Goal: Transaction & Acquisition: Purchase product/service

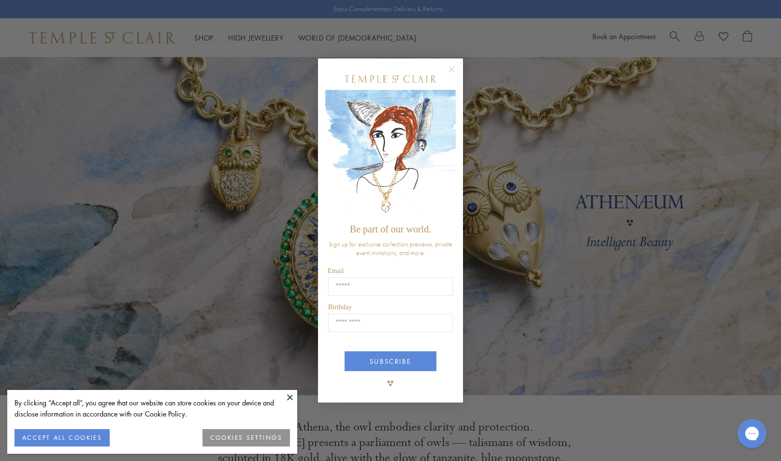
click at [449, 72] on circle "Close dialog" at bounding box center [452, 70] width 12 height 12
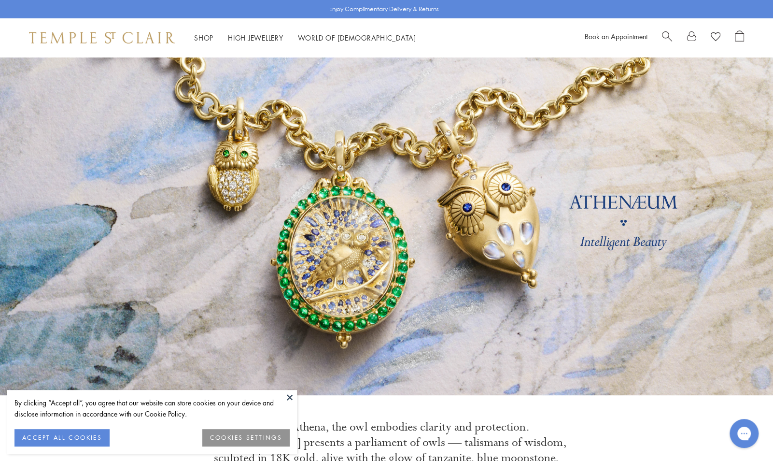
click at [214, 36] on ul "Shop Shop Categories Amulets Pendants & Charms Lockets Chains & Leather Cords E…" at bounding box center [305, 38] width 222 height 12
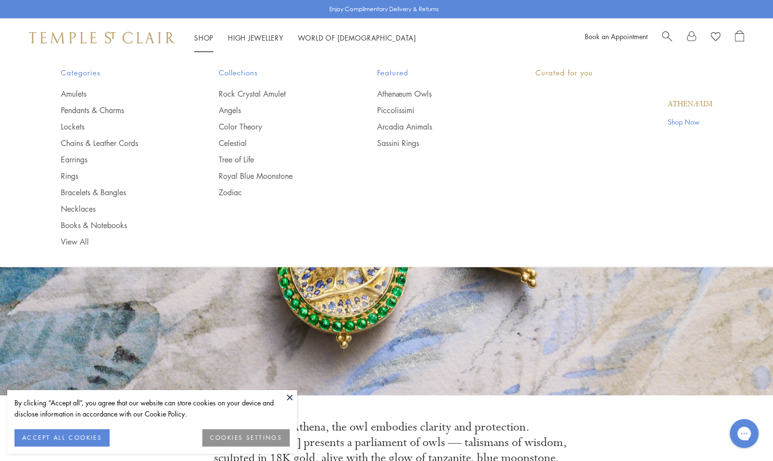
click at [208, 39] on link "Shop Shop" at bounding box center [203, 38] width 19 height 10
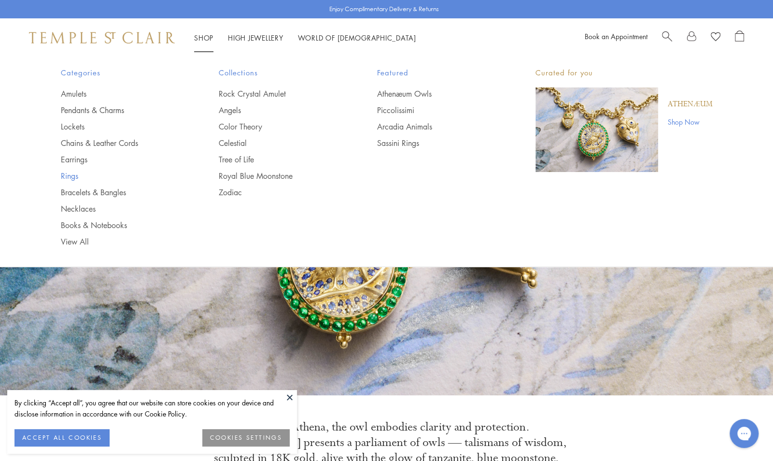
click at [68, 173] on link "Rings" at bounding box center [121, 176] width 120 height 11
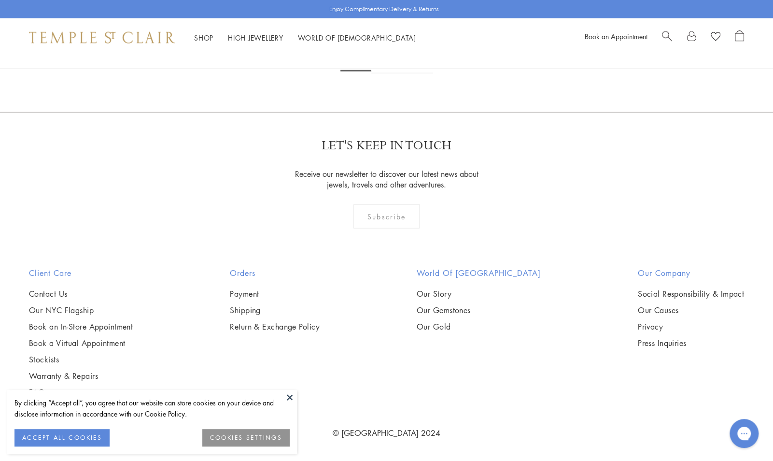
scroll to position [3623, 0]
click at [0, 0] on img at bounding box center [0, 0] width 0 height 0
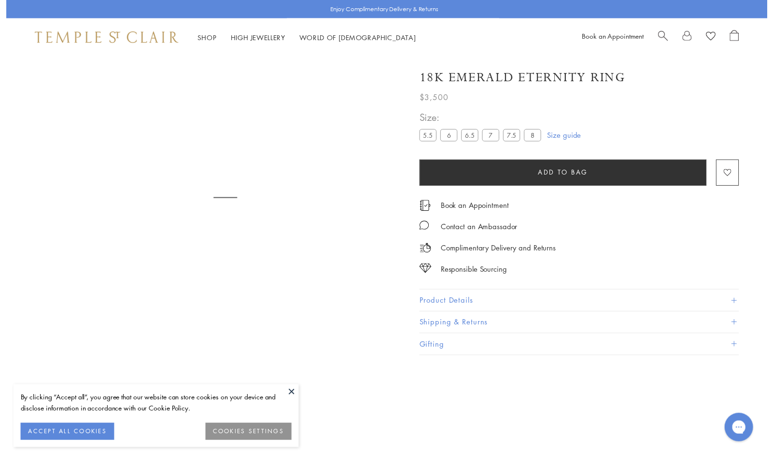
scroll to position [57, 0]
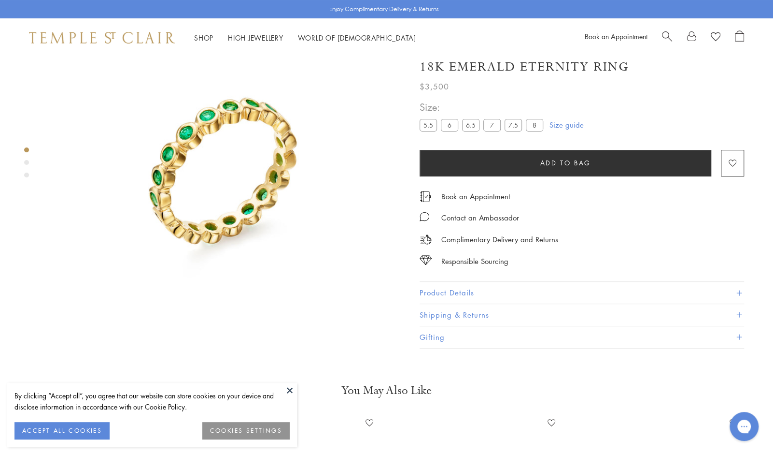
click at [24, 163] on div "Product gallery navigation" at bounding box center [26, 162] width 5 height 5
click at [26, 177] on div "Product gallery navigation" at bounding box center [26, 174] width 5 height 5
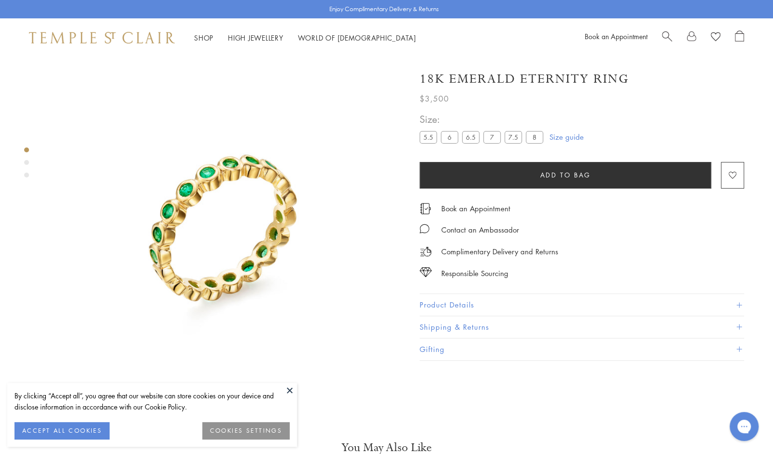
click at [220, 202] on img at bounding box center [222, 231] width 348 height 348
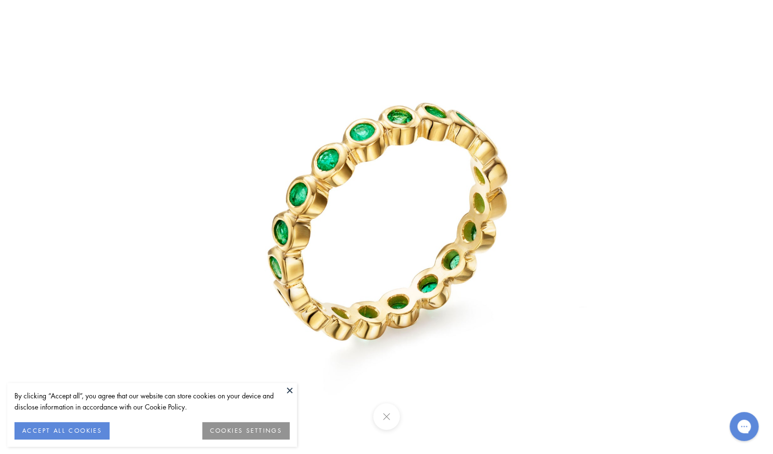
click at [388, 426] on button at bounding box center [386, 416] width 27 height 27
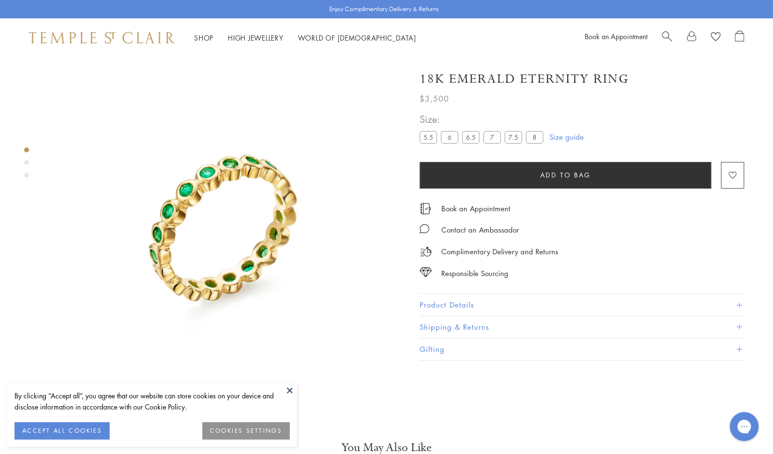
click at [287, 386] on button at bounding box center [290, 390] width 14 height 14
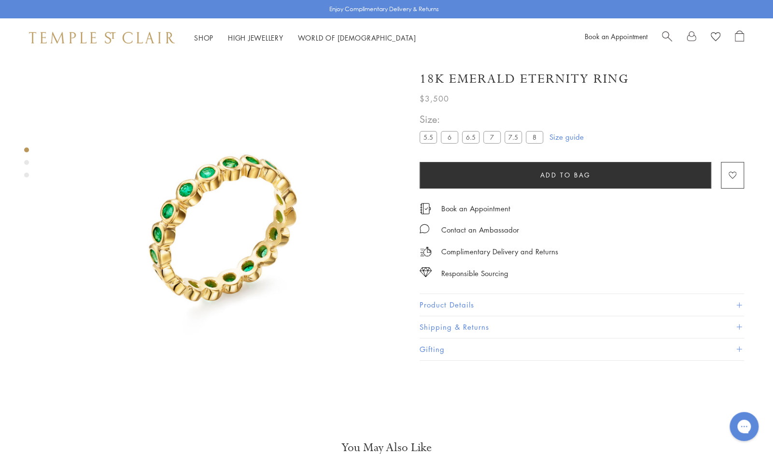
click at [26, 160] on div "Product gallery navigation" at bounding box center [26, 162] width 5 height 5
click at [28, 177] on div "Product gallery navigation" at bounding box center [26, 165] width 5 height 40
